Goal: Transaction & Acquisition: Purchase product/service

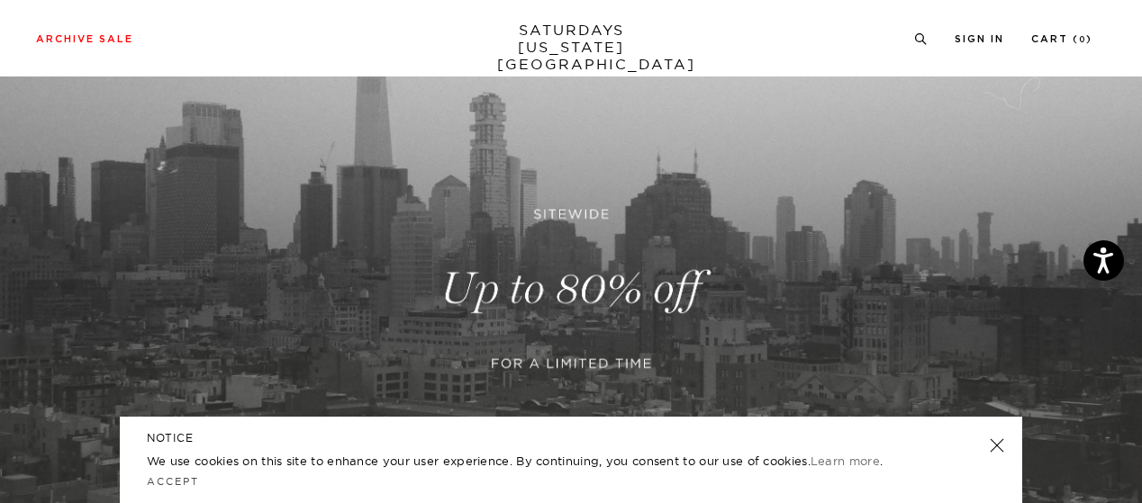
scroll to position [110, 0]
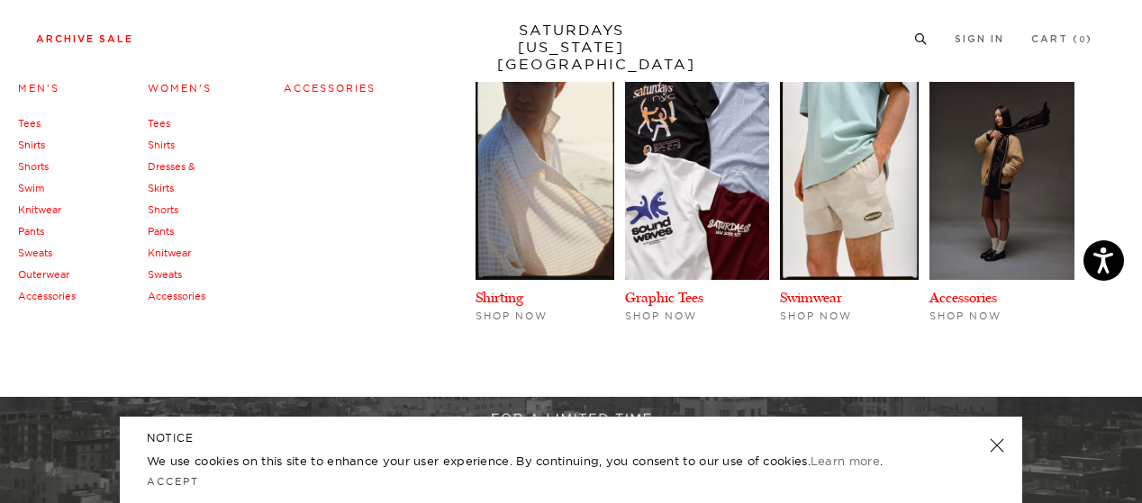
click at [103, 37] on link "Archive Sale" at bounding box center [84, 39] width 97 height 10
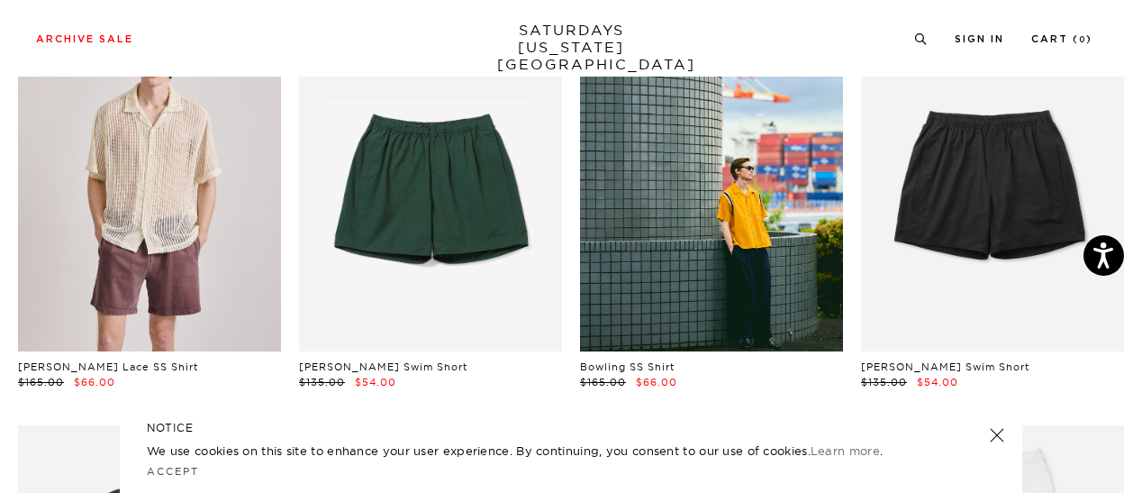
scroll to position [566, 0]
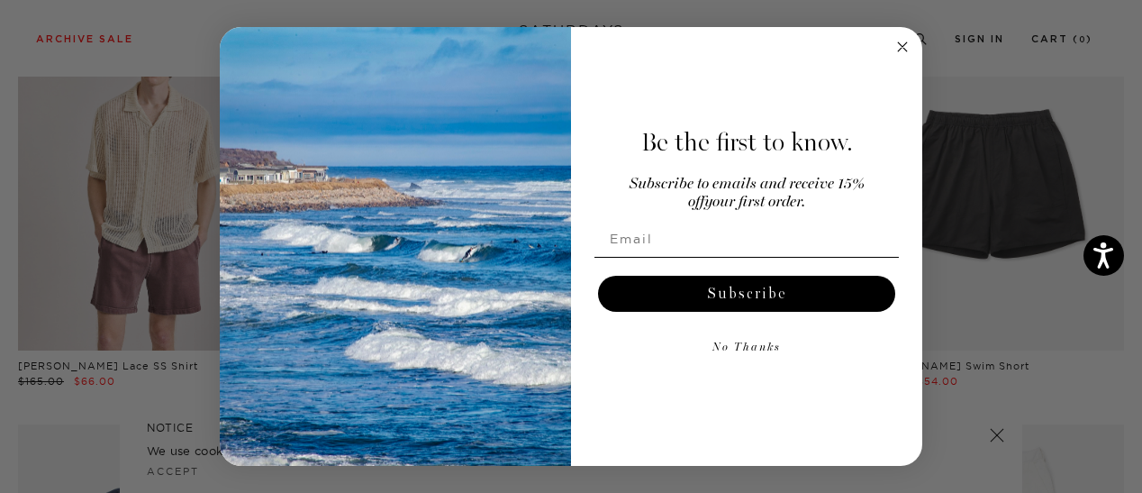
click at [903, 40] on circle "Close dialog" at bounding box center [902, 46] width 21 height 21
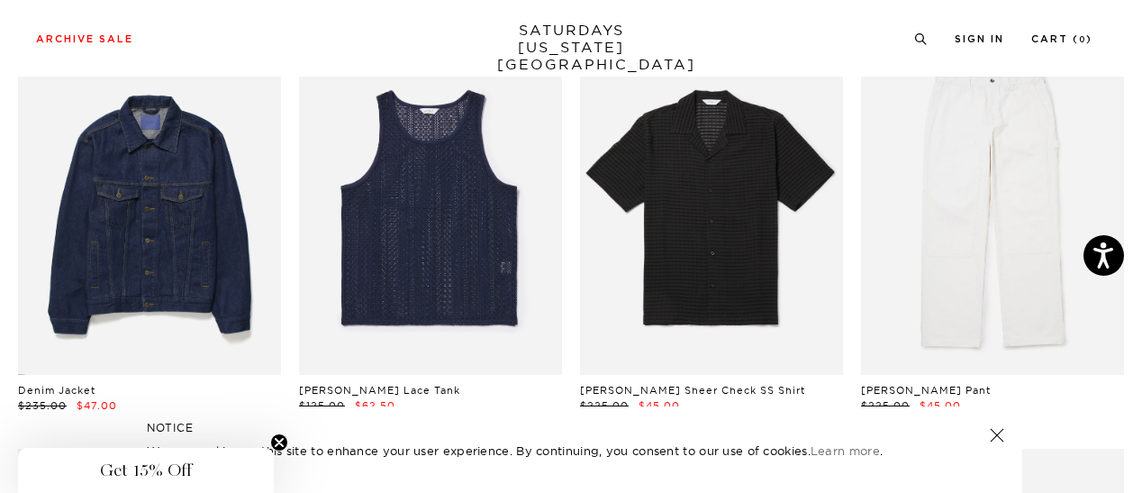
scroll to position [888, 0]
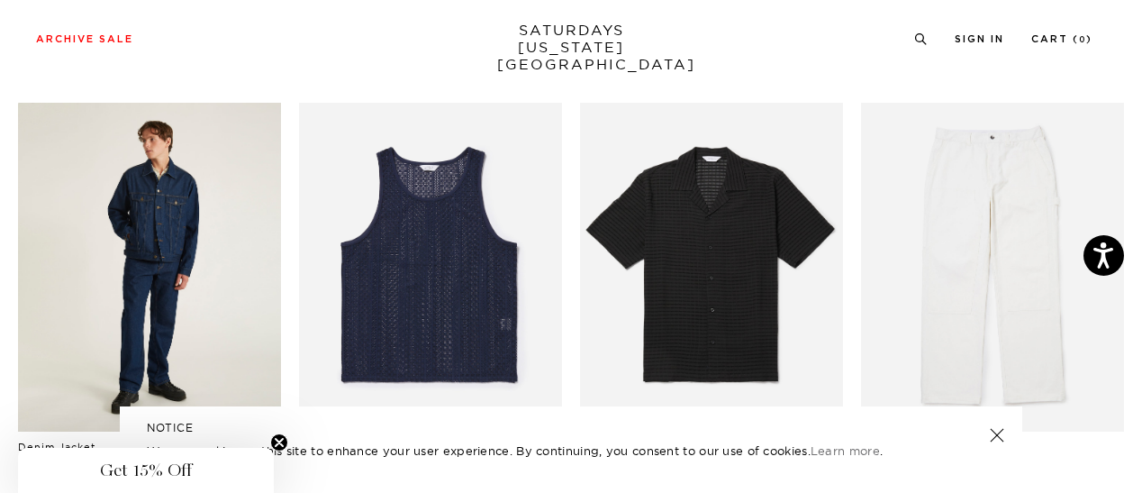
click at [213, 255] on link at bounding box center [149, 267] width 263 height 329
